Goal: Task Accomplishment & Management: Manage account settings

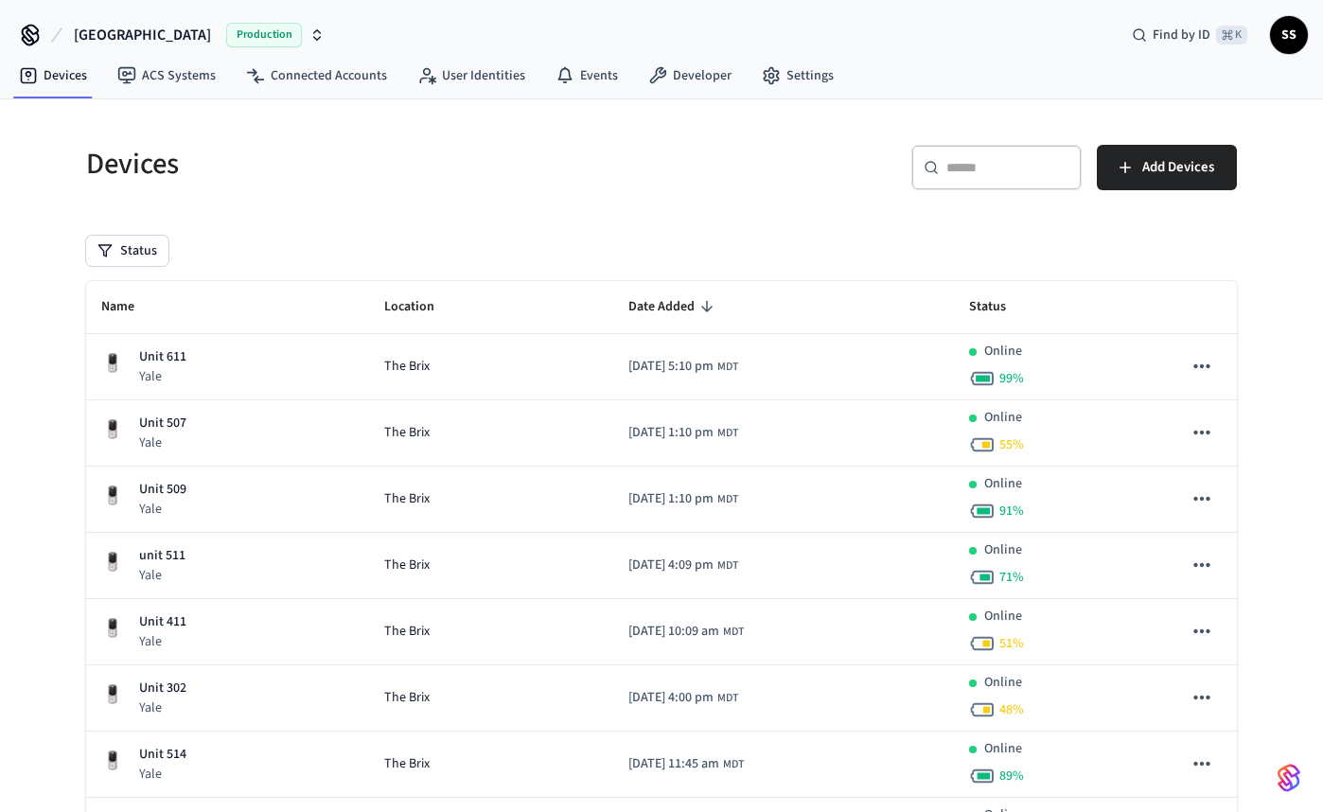
click at [983, 169] on input "text" at bounding box center [1007, 167] width 123 height 19
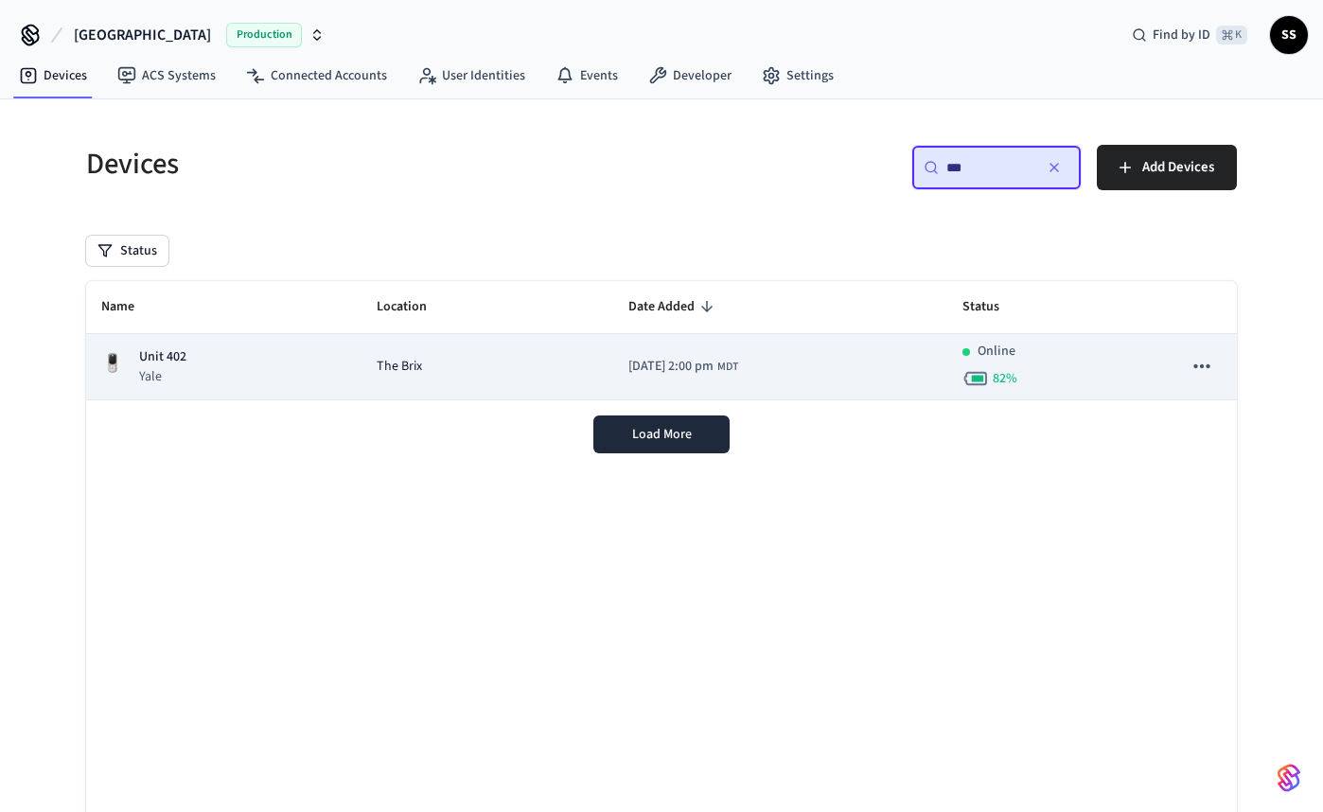
type input "***"
click at [844, 369] on td "[DATE] 2:00 pm MDT" at bounding box center [780, 367] width 335 height 66
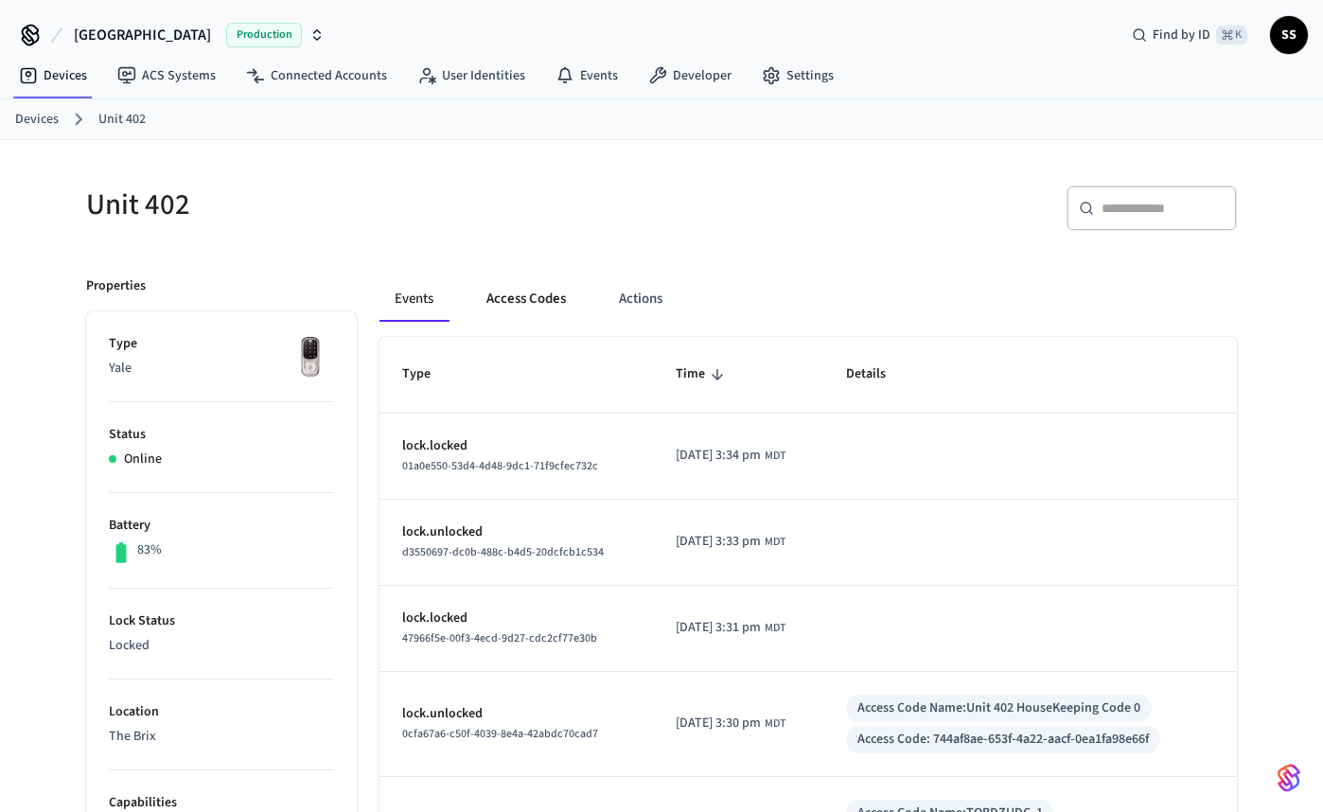
click at [519, 290] on button "Access Codes" at bounding box center [526, 298] width 110 height 45
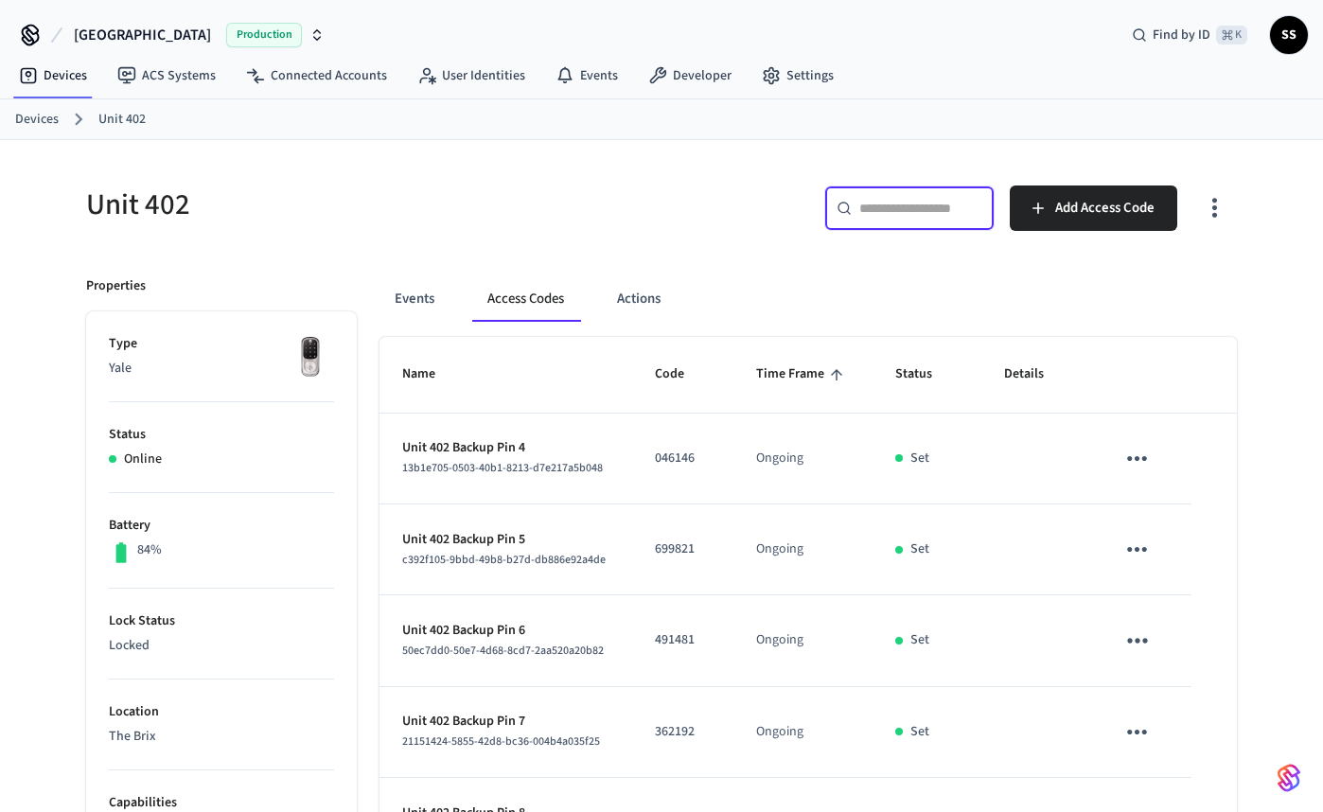
click at [913, 217] on input "text" at bounding box center [920, 208] width 123 height 19
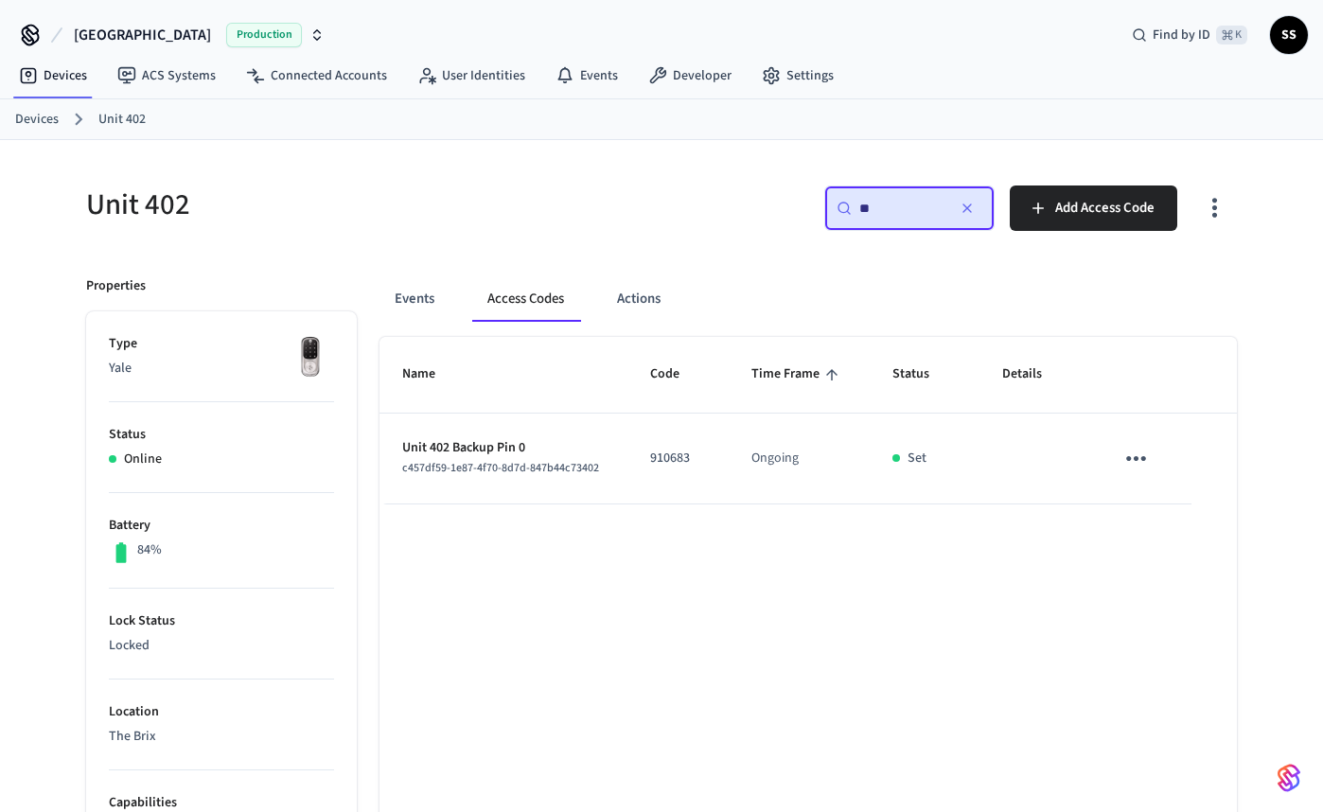
type input "*"
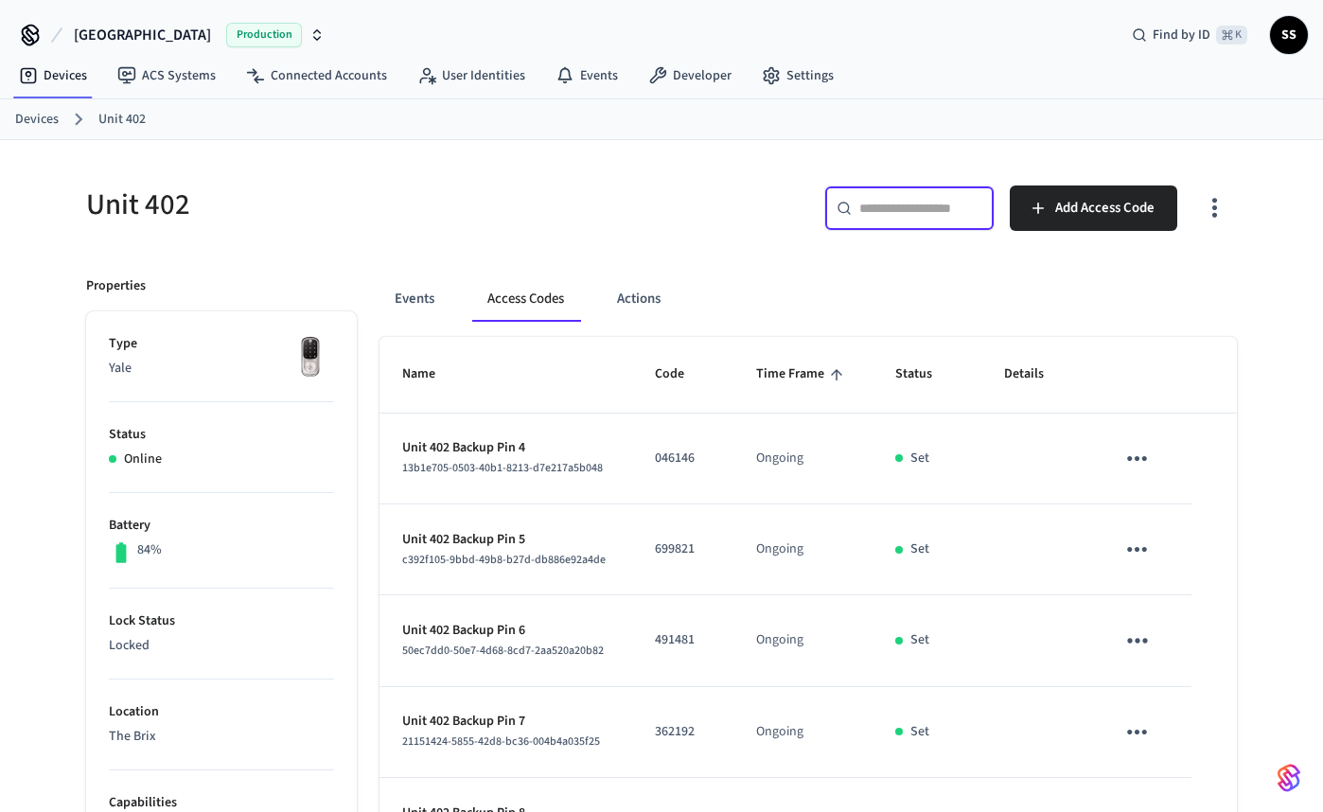
click at [38, 115] on link "Devices" at bounding box center [37, 120] width 44 height 20
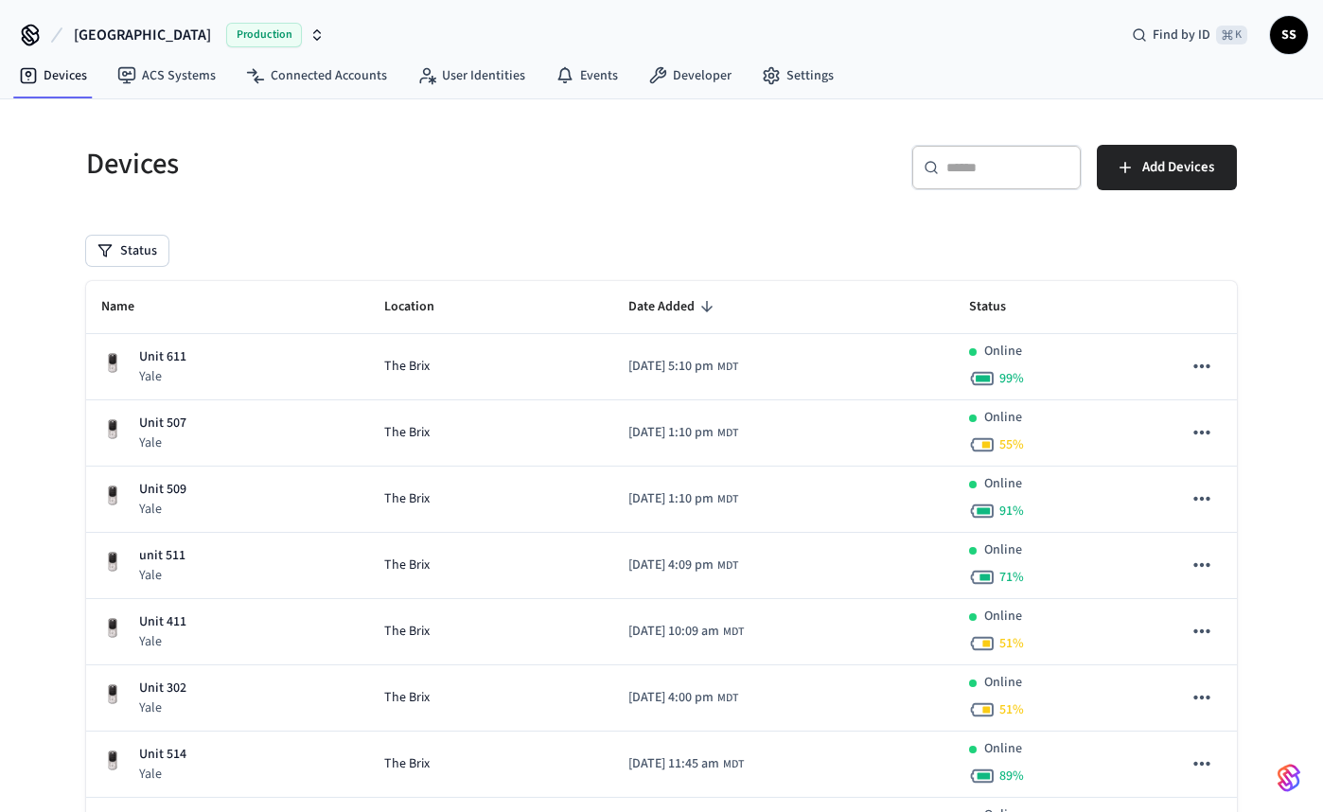
click at [1019, 182] on div "​ ​" at bounding box center [996, 167] width 170 height 45
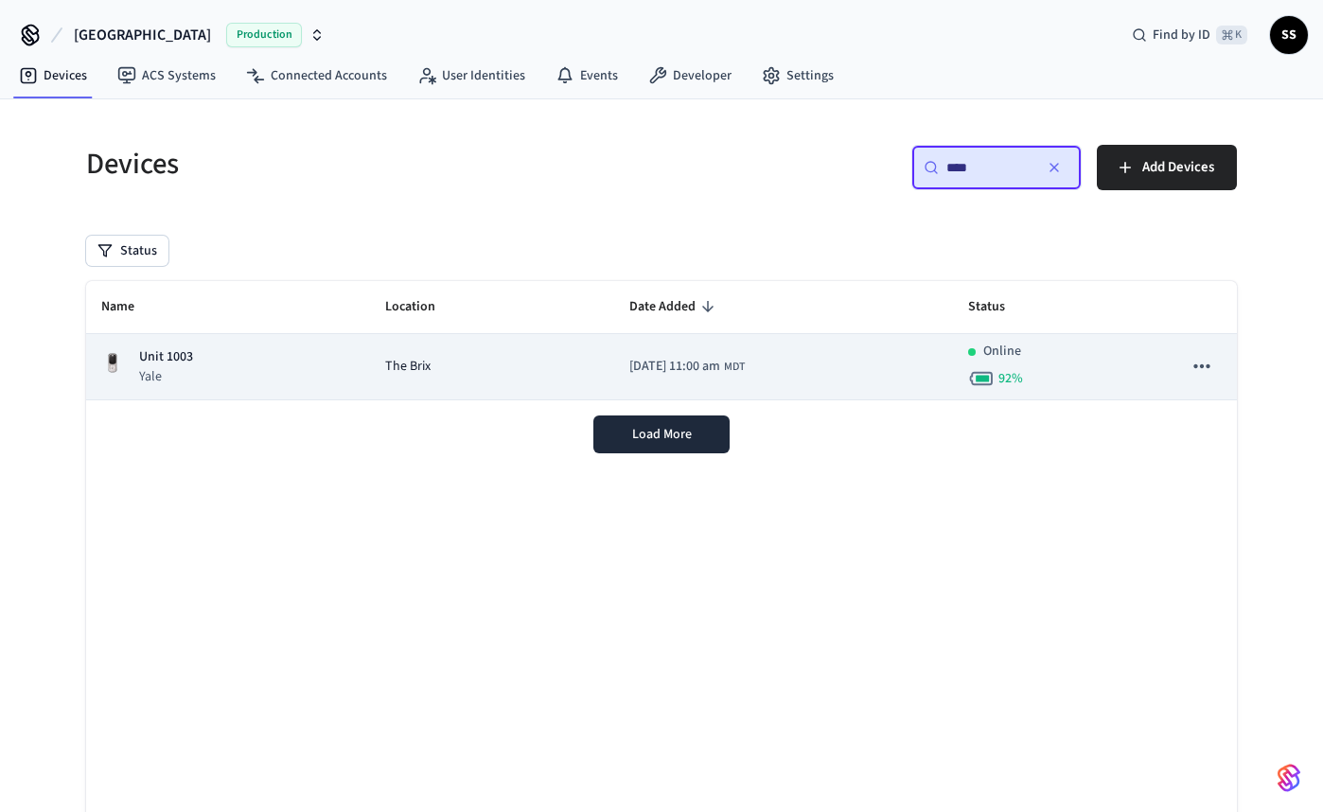
type input "****"
click at [829, 353] on td "[DATE] 11:00 am MDT" at bounding box center [783, 367] width 339 height 66
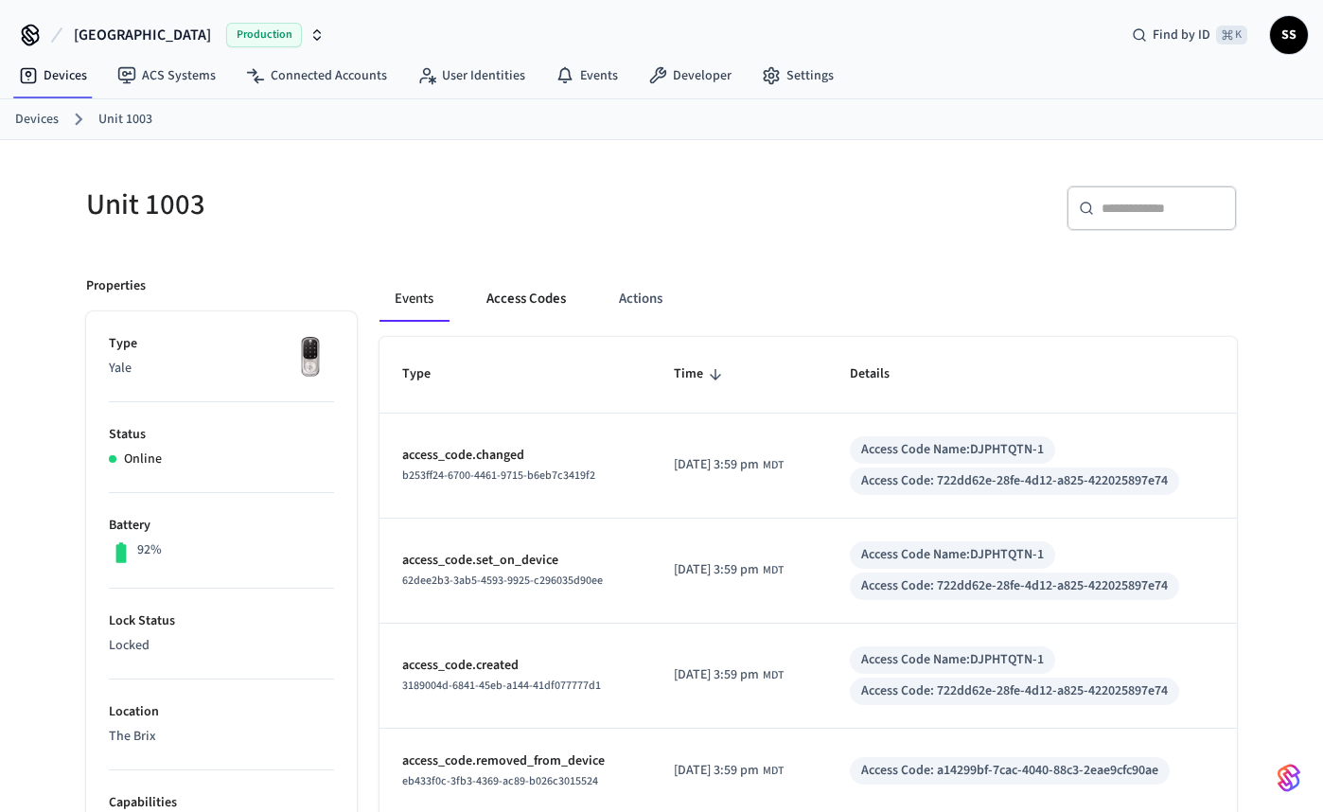
click at [547, 308] on button "Access Codes" at bounding box center [526, 298] width 110 height 45
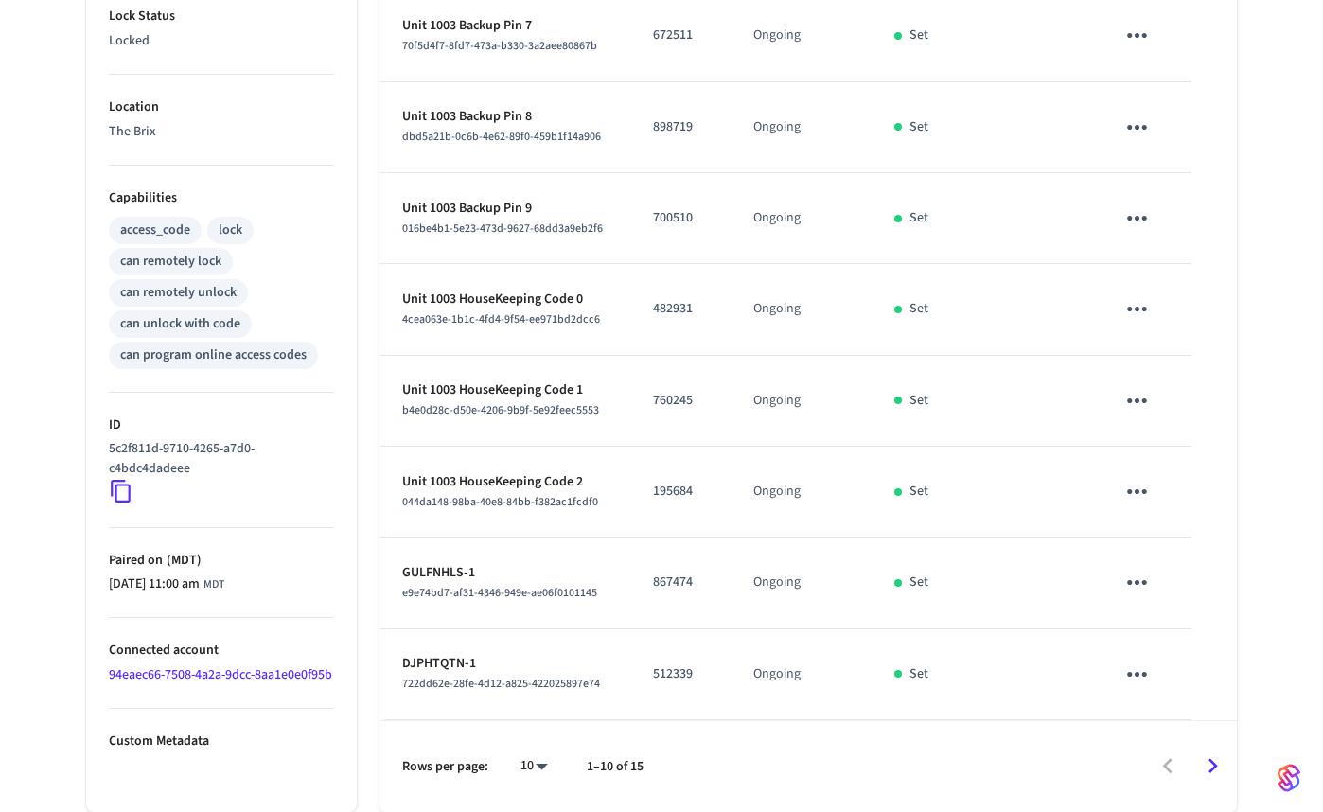
scroll to position [605, 0]
